Goal: Task Accomplishment & Management: Manage account settings

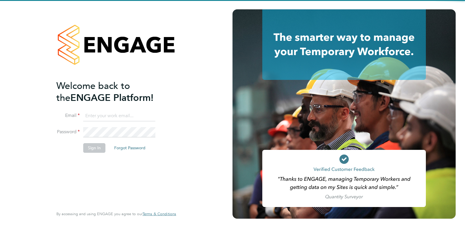
click at [130, 118] on input at bounding box center [119, 116] width 72 height 11
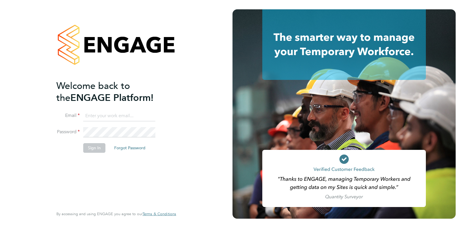
type input "[EMAIL_ADDRESS][DOMAIN_NAME]"
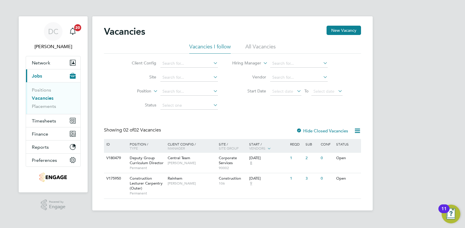
click at [265, 46] on li "All Vacancies" at bounding box center [260, 48] width 30 height 11
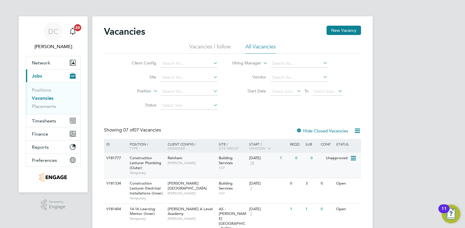
click at [354, 160] on icon at bounding box center [353, 158] width 6 height 7
click at [352, 159] on icon at bounding box center [353, 158] width 6 height 7
click at [182, 164] on span "Ian Rist" at bounding box center [192, 163] width 48 height 5
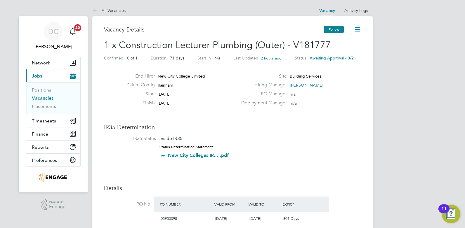
click at [341, 30] on button "Follow" at bounding box center [334, 30] width 20 height 8
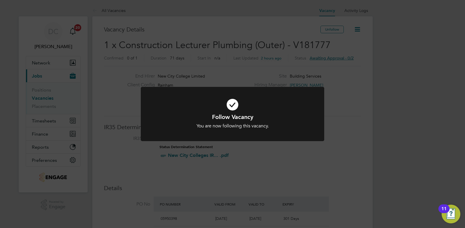
click at [228, 179] on div "Follow Vacancy You are now following this vacancy. Cancel Okay" at bounding box center [232, 114] width 465 height 228
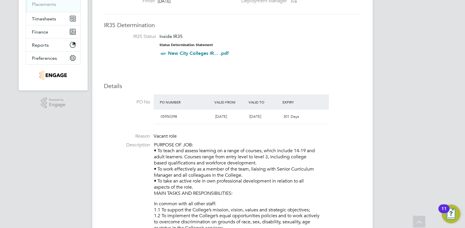
scroll to position [88, 0]
